Goal: Information Seeking & Learning: Learn about a topic

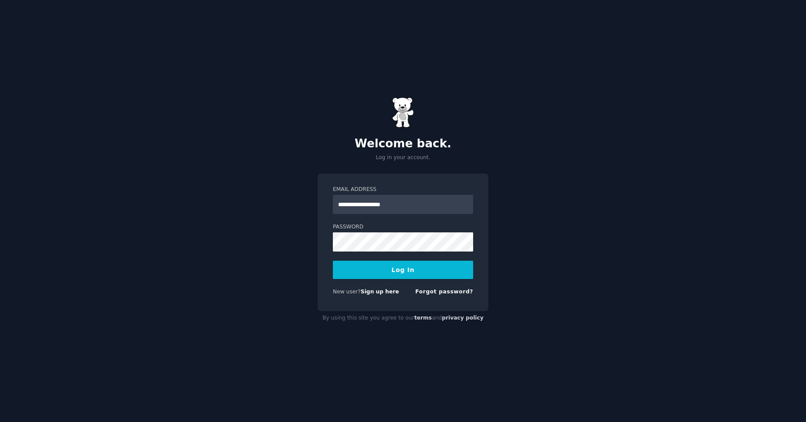
type input "**********"
click at [403, 271] on button "Log In" at bounding box center [403, 270] width 140 height 18
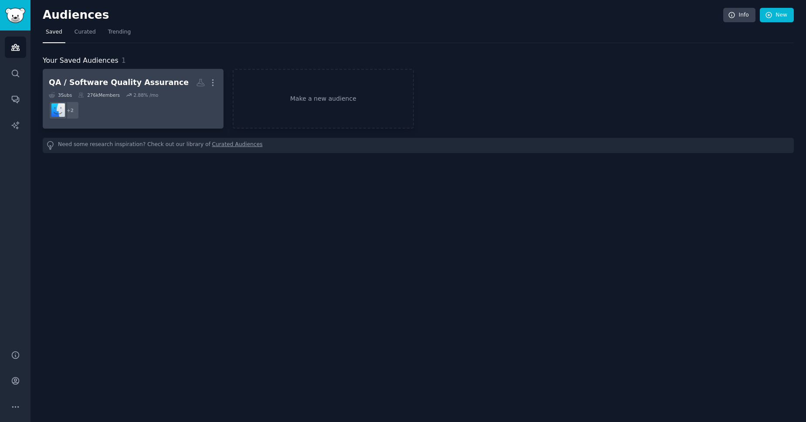
click at [177, 90] on div "QA / Software Quality Assurance More 3 Sub s 276k Members 2.88 % /mo + 2" at bounding box center [133, 98] width 169 height 47
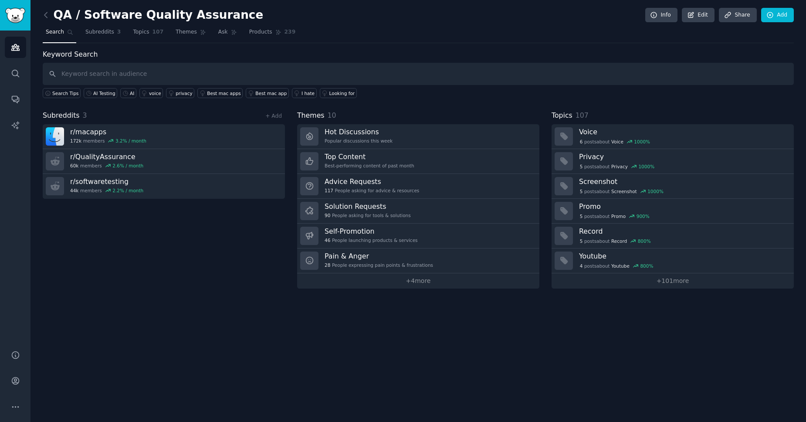
click at [136, 78] on input "text" at bounding box center [418, 74] width 751 height 22
type input "AI Powered QA"
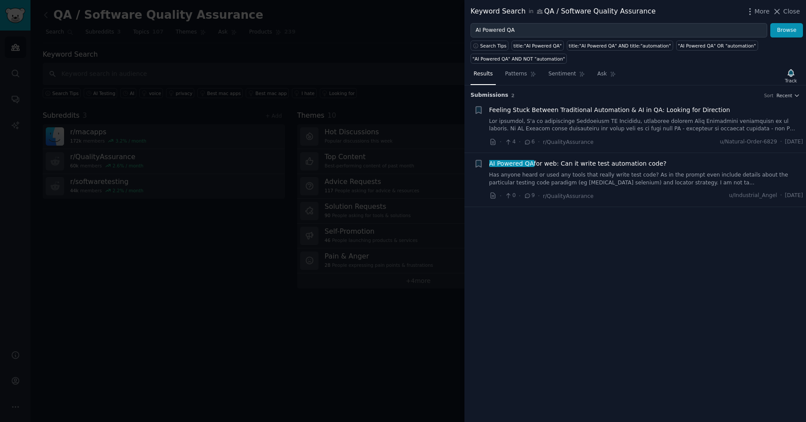
click at [579, 173] on link "Has anyone heard or used any tools that really write test code? As in the promp…" at bounding box center [646, 178] width 314 height 15
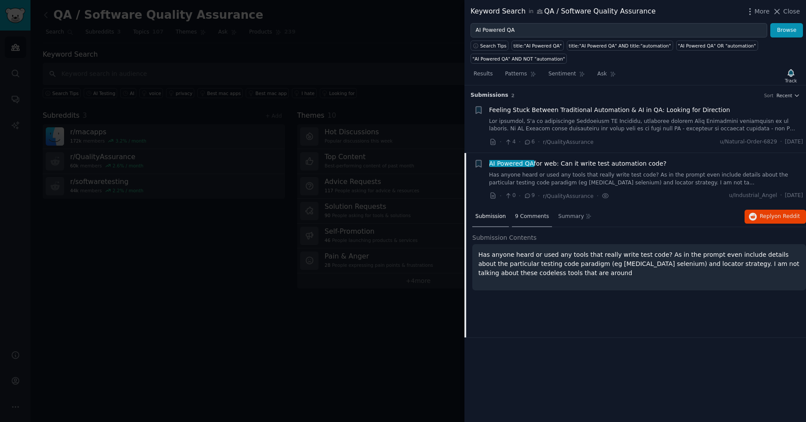
click at [531, 219] on span "9 Comments" at bounding box center [532, 217] width 34 height 8
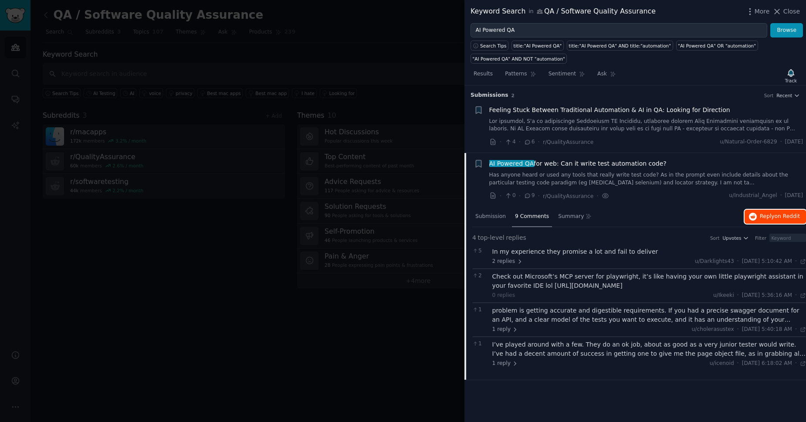
click at [778, 215] on span "on Reddit" at bounding box center [787, 216] width 25 height 6
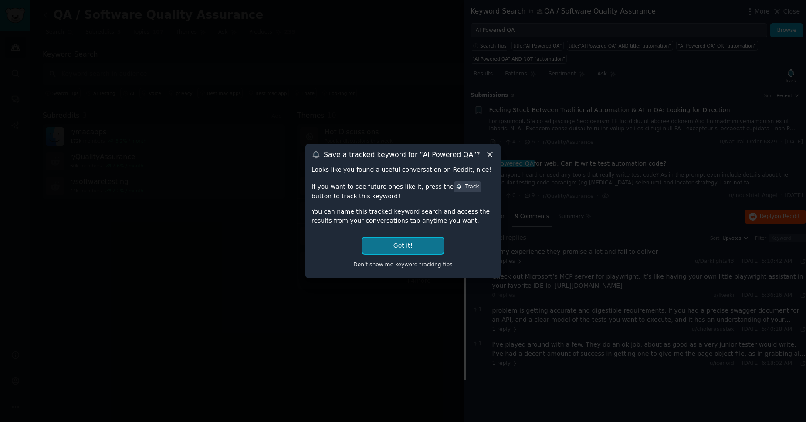
click at [433, 246] on button "Got it!" at bounding box center [402, 245] width 81 height 16
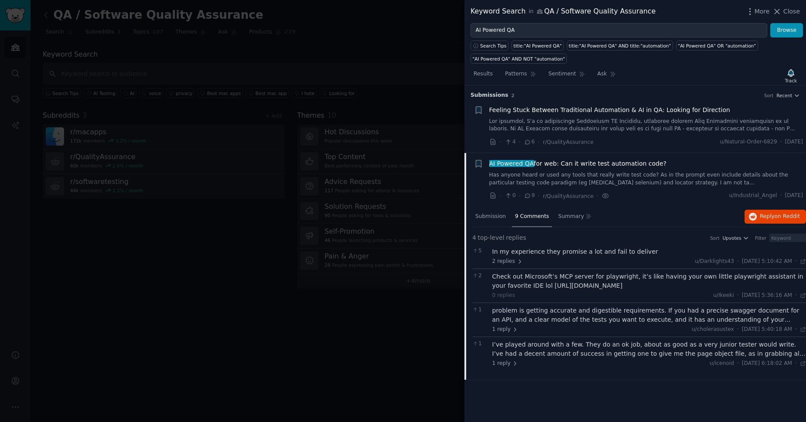
click at [407, 193] on div at bounding box center [403, 211] width 806 height 422
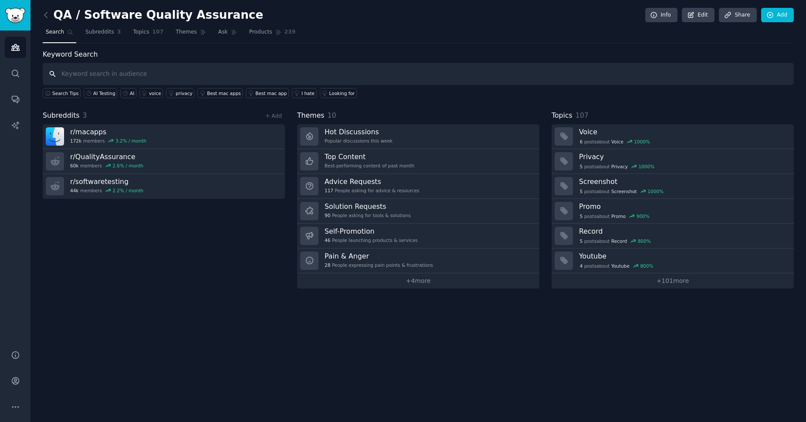
click at [162, 79] on input "text" at bounding box center [418, 74] width 751 height 22
type input "AI Powered Testing"
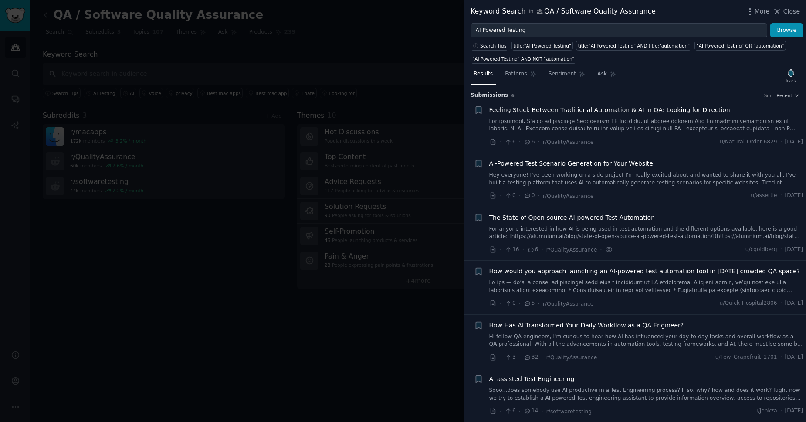
click at [637, 180] on link "Hey everyone! I've been working on a side project I'm really excited about and …" at bounding box center [646, 178] width 314 height 15
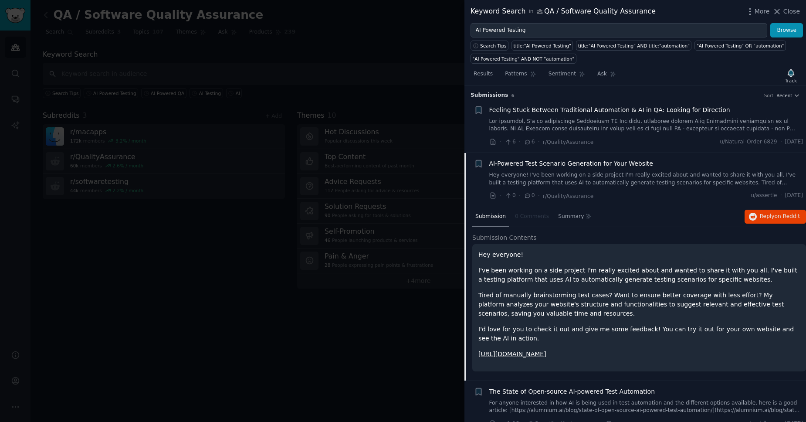
click at [594, 121] on link at bounding box center [646, 125] width 314 height 15
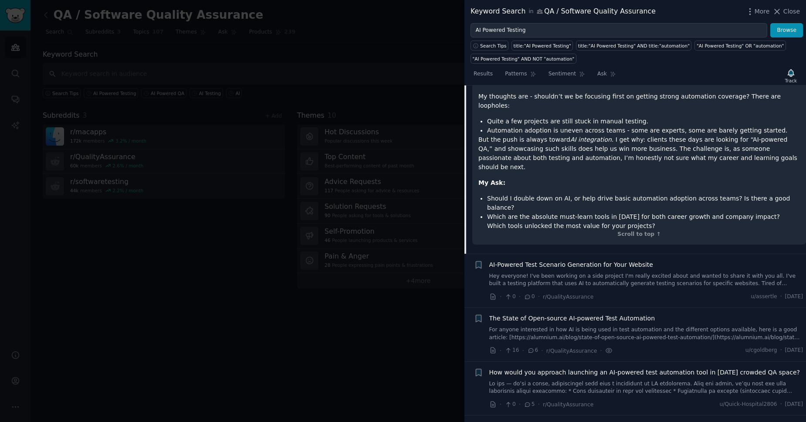
scroll to position [237, 0]
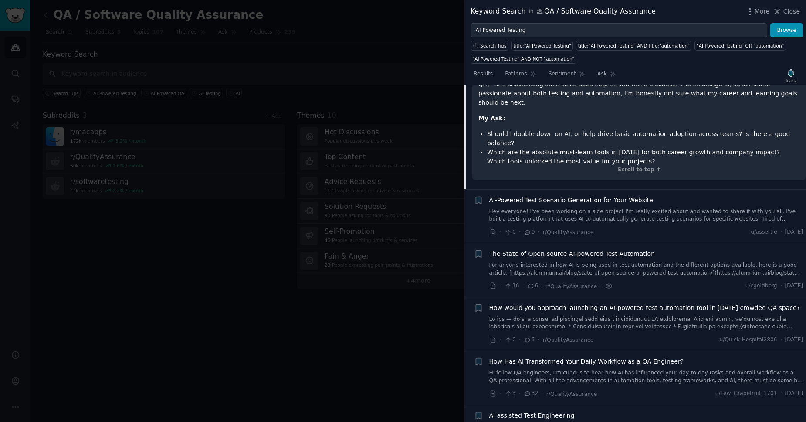
click at [419, 235] on div at bounding box center [403, 211] width 806 height 422
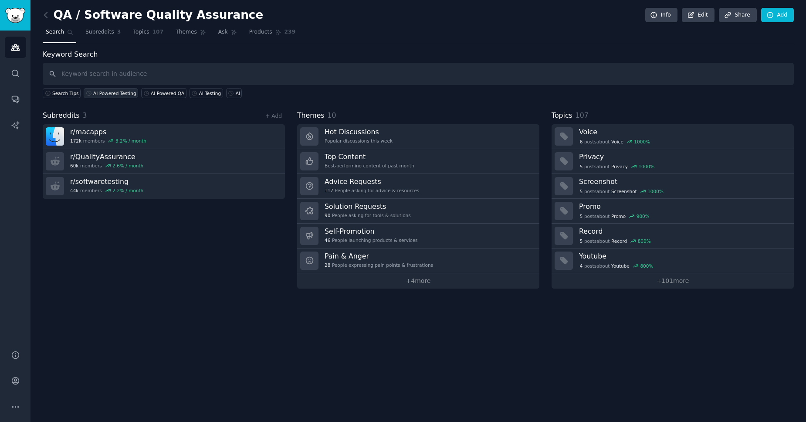
click at [116, 95] on div "AI Powered Testing" at bounding box center [114, 93] width 43 height 6
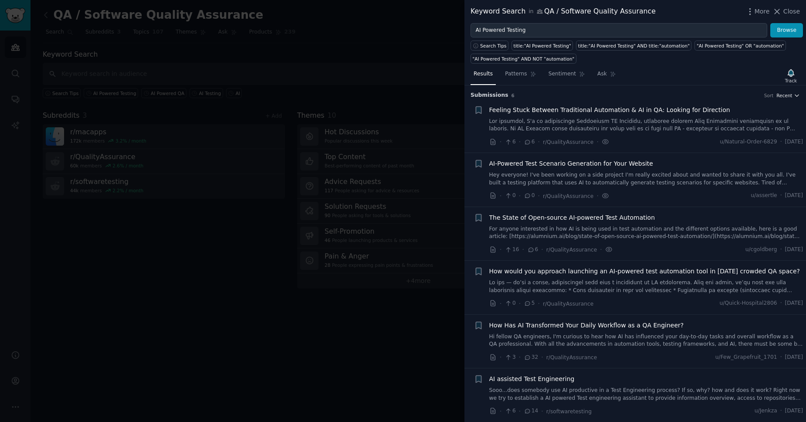
click at [794, 96] on icon "button" at bounding box center [797, 95] width 6 height 6
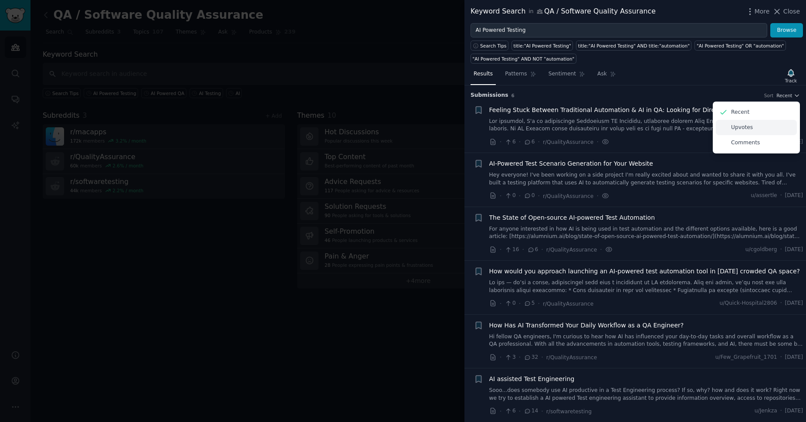
click at [765, 125] on div "Upvotes" at bounding box center [756, 127] width 81 height 15
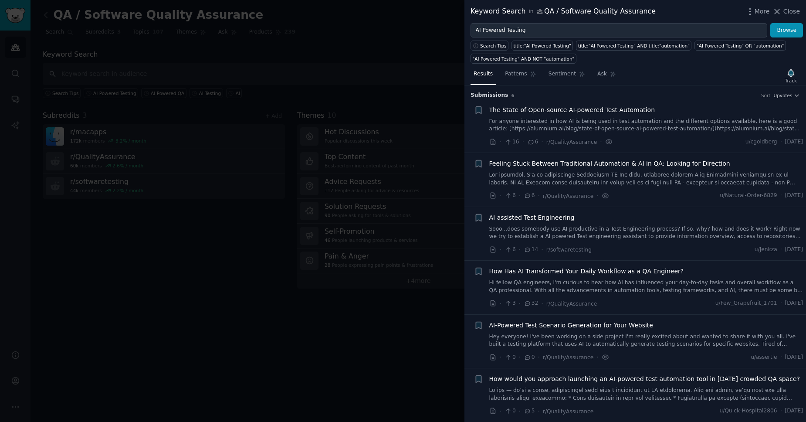
click at [683, 164] on span "Feeling Stuck Between Traditional Automation & AI in QA: Looking for Direction" at bounding box center [609, 163] width 241 height 9
